Goal: Task Accomplishment & Management: Use online tool/utility

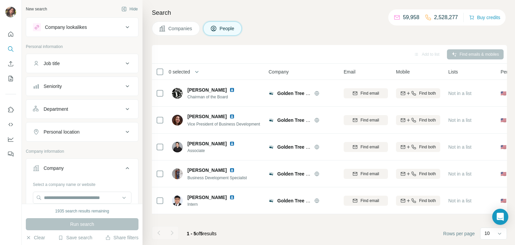
scroll to position [36, 0]
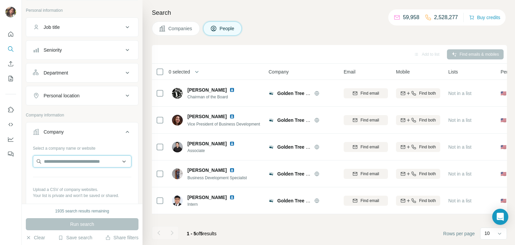
click at [76, 155] on input "text" at bounding box center [82, 161] width 99 height 12
type input "**********"
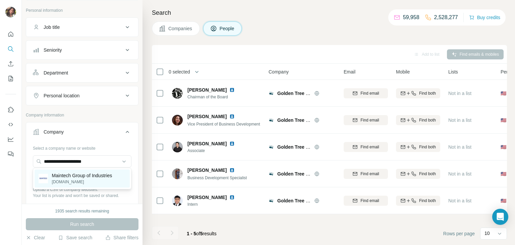
click at [77, 174] on p "Maintech Group of Industries" at bounding box center [82, 175] width 60 height 7
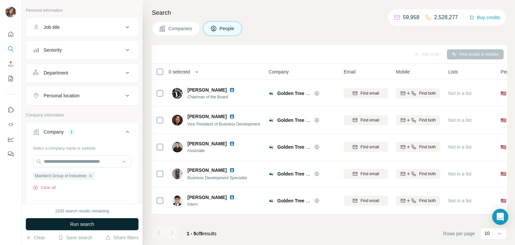
click at [66, 223] on button "Run search" at bounding box center [82, 224] width 113 height 12
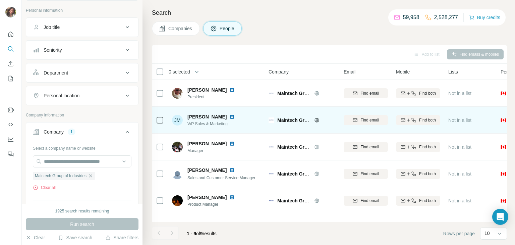
click at [229, 117] on img at bounding box center [231, 116] width 5 height 5
